Goal: Task Accomplishment & Management: Manage account settings

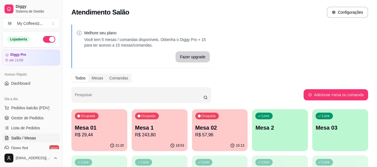
click at [100, 127] on p "Mesa 01" at bounding box center [99, 128] width 49 height 8
click at [147, 126] on p "Mesa 1" at bounding box center [159, 128] width 49 height 8
click at [147, 126] on p "Mesa 1" at bounding box center [160, 128] width 48 height 8
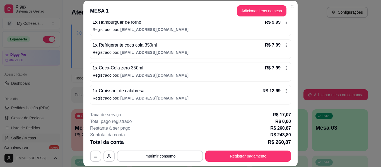
scroll to position [244, 0]
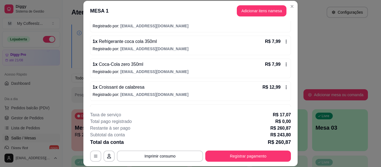
drag, startPoint x: 291, startPoint y: 69, endPoint x: 292, endPoint y: 75, distance: 5.8
click at [292, 75] on div "Iniciada [DATE] 15:08 Atenção Para vincular um cliente a um pedido já existente…" at bounding box center [190, 64] width 214 height 86
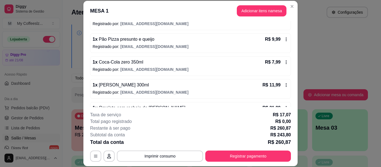
scroll to position [423, 0]
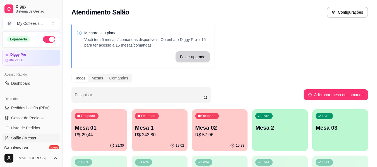
click at [88, 129] on p "Mesa 01" at bounding box center [99, 128] width 49 height 8
click at [225, 142] on div "15:23" at bounding box center [220, 145] width 56 height 11
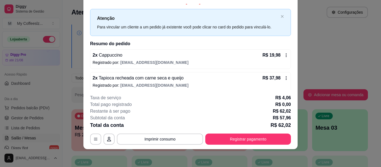
scroll to position [11, 0]
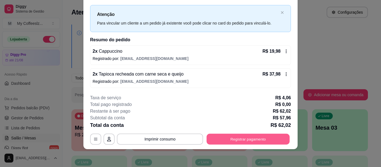
click at [240, 139] on button "Registrar pagamento" at bounding box center [248, 139] width 83 height 11
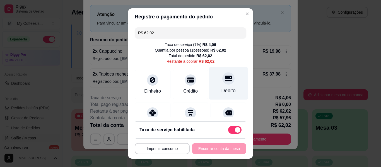
click at [222, 83] on div at bounding box center [228, 78] width 12 height 12
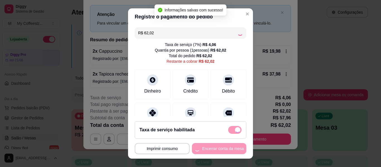
type input "R$ 0,00"
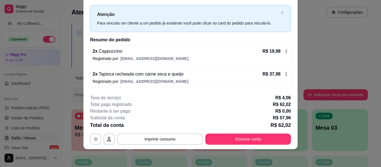
click at [250, 131] on div "**********" at bounding box center [190, 120] width 201 height 50
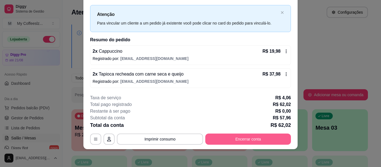
click at [253, 138] on button "Encerrar conta" at bounding box center [248, 139] width 86 height 11
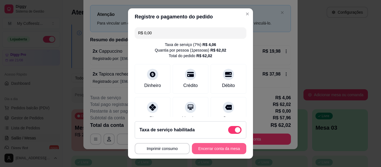
click at [214, 152] on button "Encerrar conta da mesa" at bounding box center [219, 148] width 54 height 11
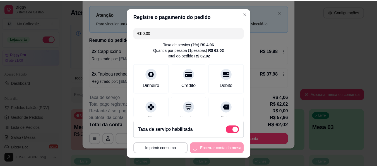
scroll to position [0, 0]
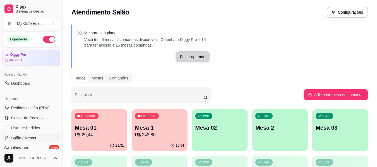
click at [228, 51] on div "Melhore seu plano Você tem 5 mesas / comandas disponíveis. Obtenha o Diggy Pro …" at bounding box center [219, 159] width 314 height 276
click at [160, 73] on div "Melhore seu plano Você tem 5 mesas / comandas disponíveis. Obtenha o Diggy Pro …" at bounding box center [219, 159] width 314 height 276
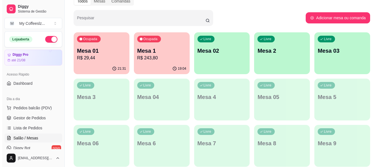
scroll to position [84, 0]
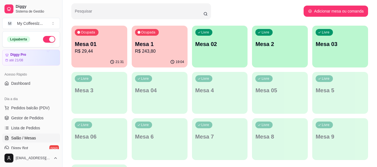
click at [221, 50] on div "Livre Mesa 02" at bounding box center [220, 43] width 56 height 35
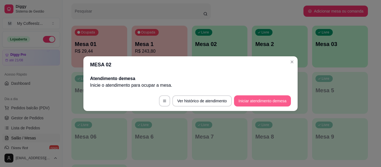
click at [266, 101] on button "Iniciar atendimento de mesa" at bounding box center [262, 100] width 57 height 11
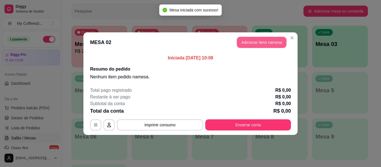
click at [264, 45] on button "Adicionar itens na mesa" at bounding box center [262, 42] width 50 height 11
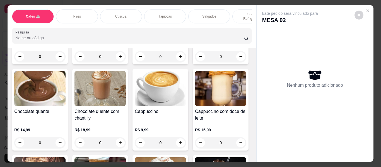
scroll to position [391, 0]
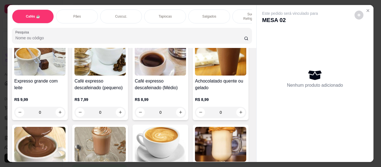
click at [59, 28] on icon "increase-product-quantity" at bounding box center [60, 26] width 3 height 3
type input "1"
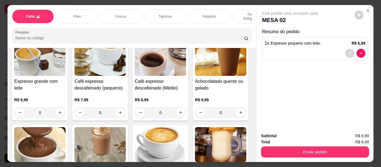
click at [74, 14] on p "Pães" at bounding box center [77, 16] width 8 height 4
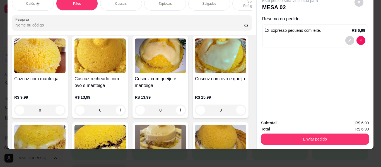
scroll to position [1176, 0]
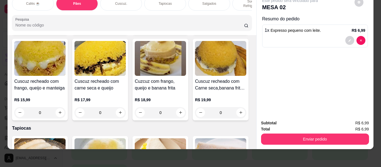
type input "1"
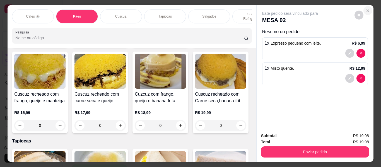
click at [368, 8] on icon "Close" at bounding box center [368, 10] width 4 height 4
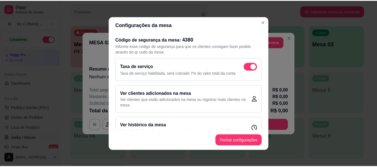
scroll to position [1, 0]
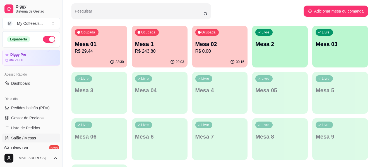
click at [214, 44] on p "Mesa 02" at bounding box center [219, 44] width 49 height 8
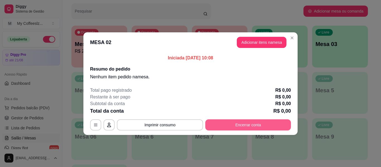
click at [238, 122] on button "Encerrar conta" at bounding box center [248, 124] width 86 height 11
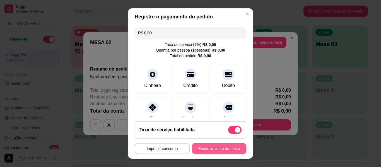
click at [207, 145] on button "Encerrar conta da mesa" at bounding box center [219, 148] width 54 height 11
